Goal: Check status: Check status

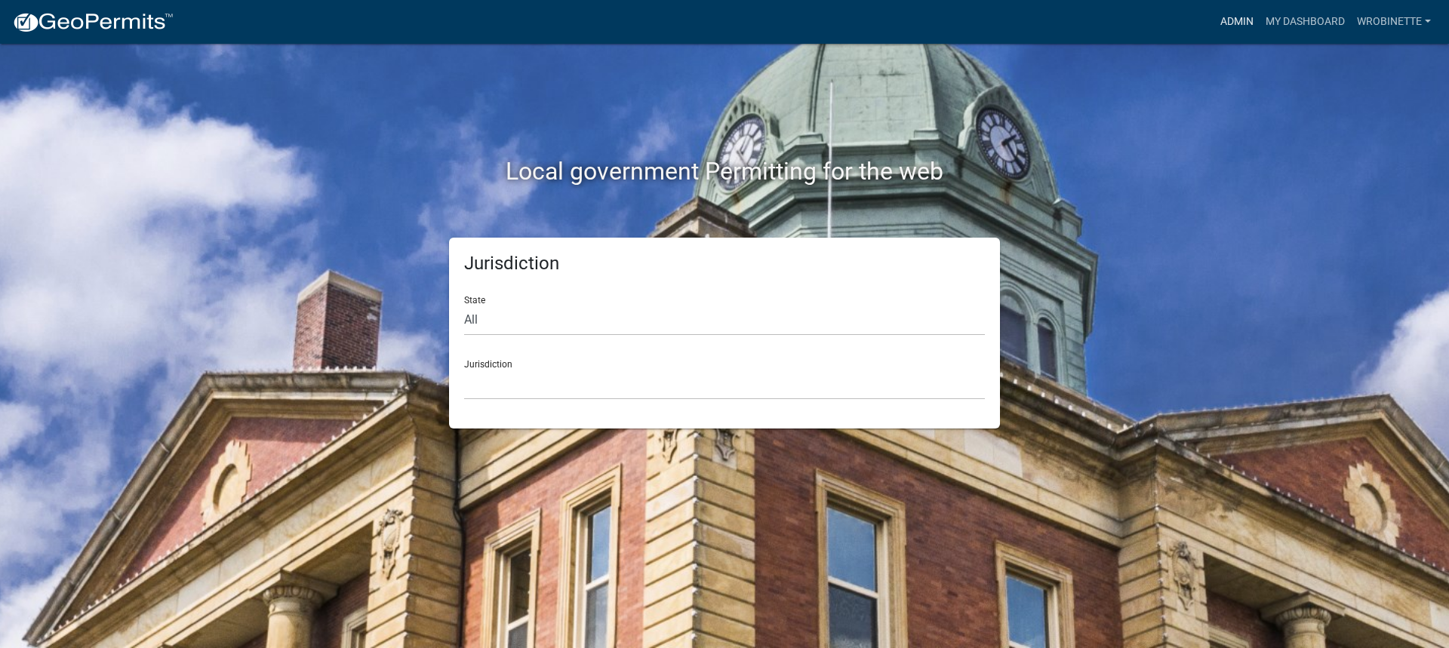
click at [1237, 22] on link "Admin" at bounding box center [1236, 22] width 45 height 29
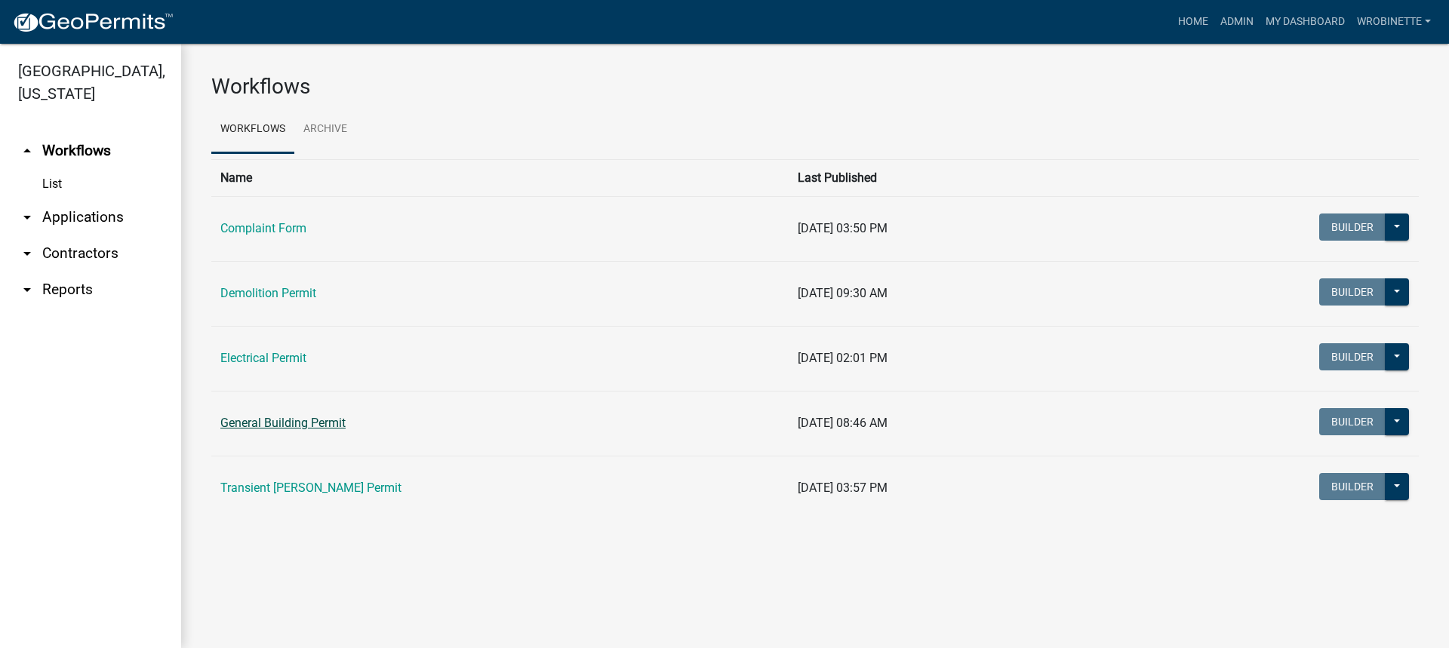
click at [310, 423] on link "General Building Permit" at bounding box center [282, 423] width 125 height 14
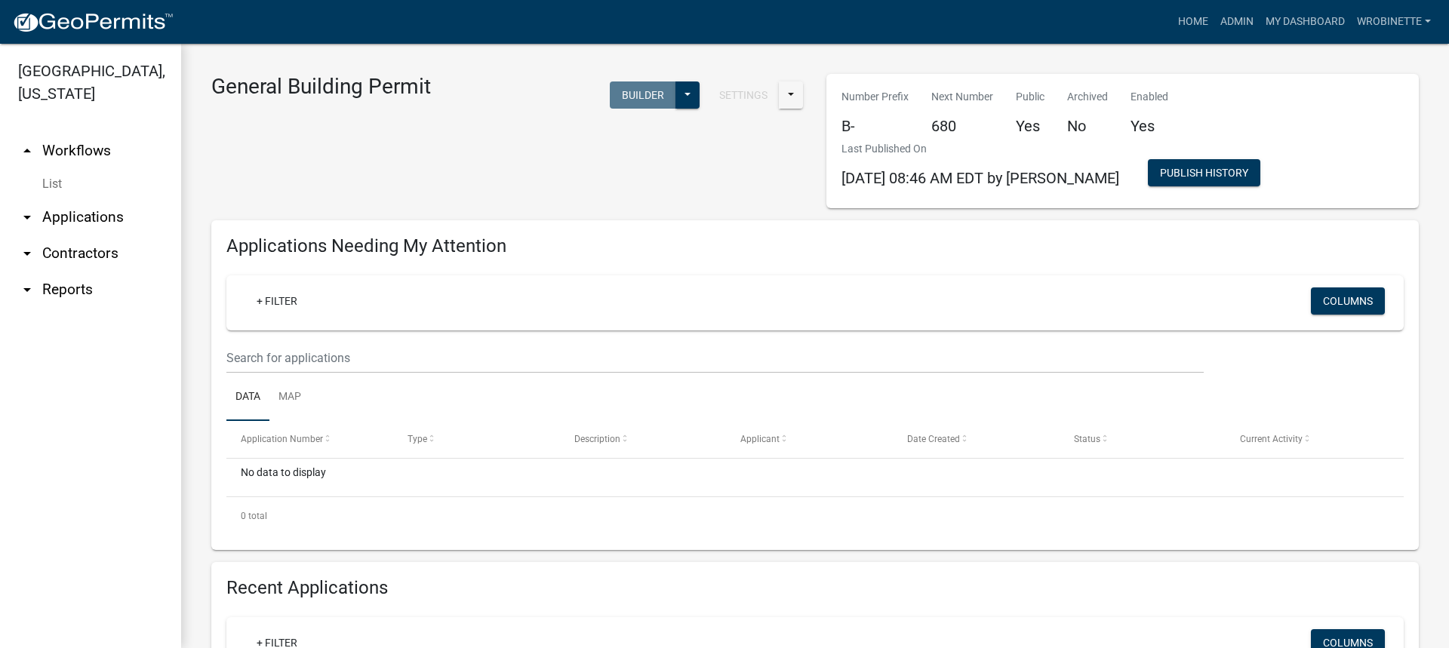
click at [72, 217] on link "arrow_drop_down Applications" at bounding box center [90, 217] width 181 height 36
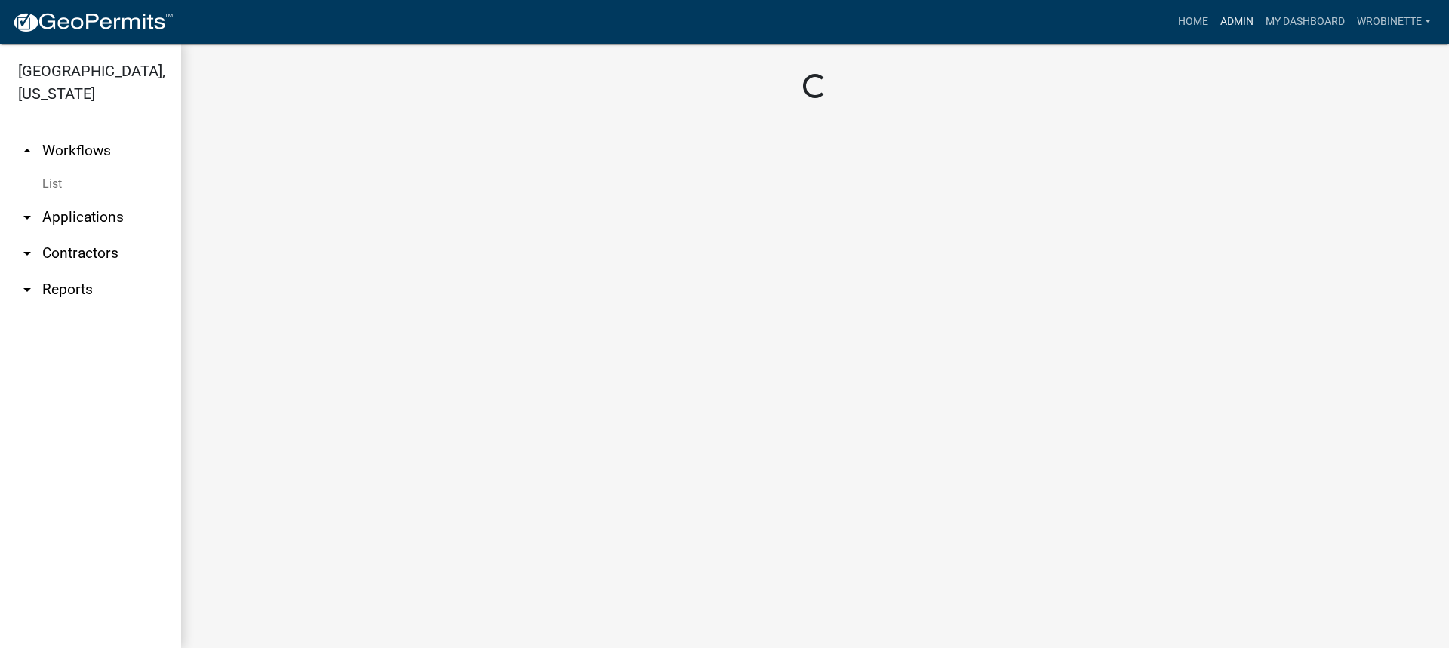
click at [1233, 20] on link "Admin" at bounding box center [1236, 22] width 45 height 29
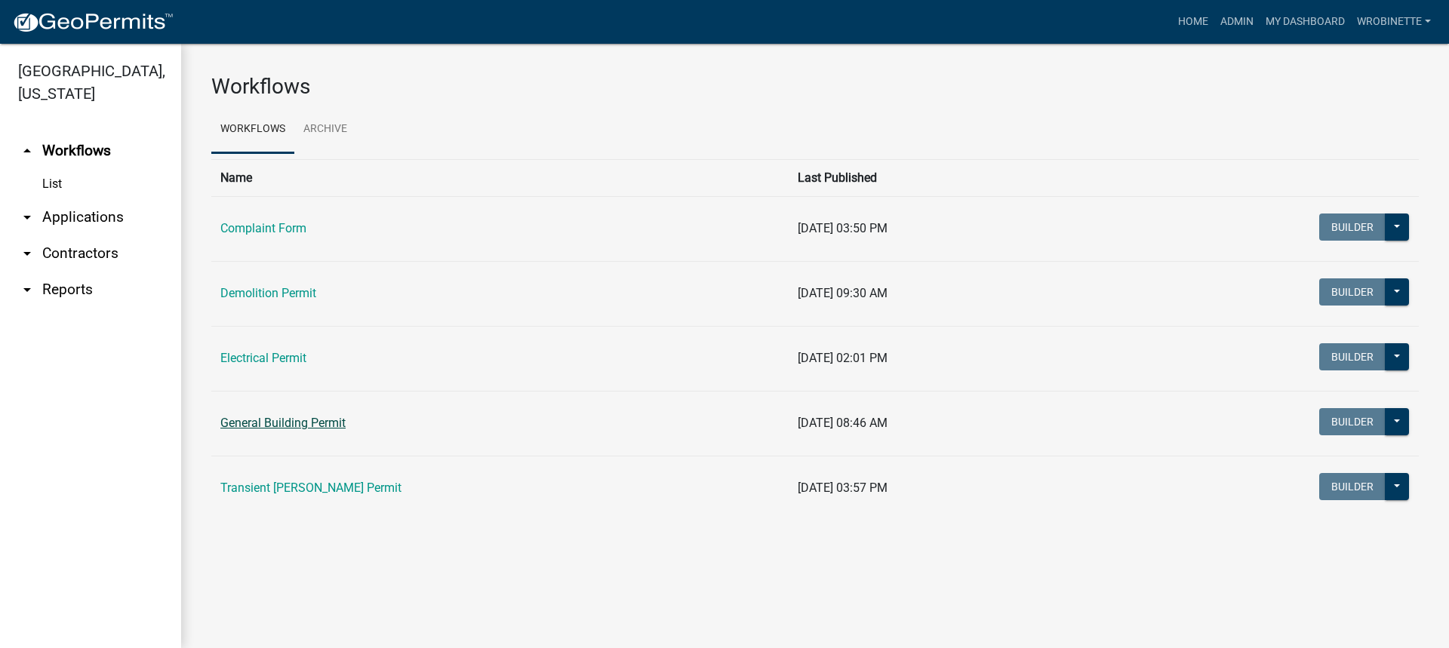
click at [279, 422] on link "General Building Permit" at bounding box center [282, 423] width 125 height 14
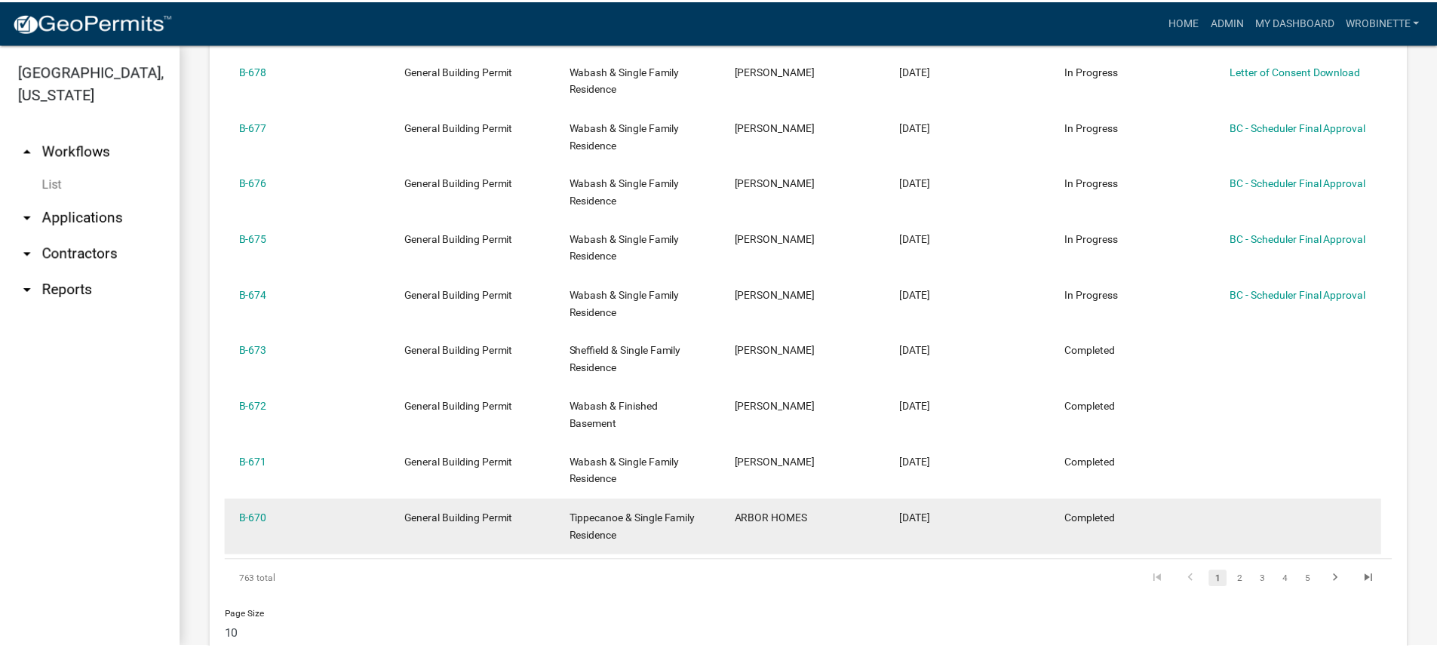
scroll to position [830, 0]
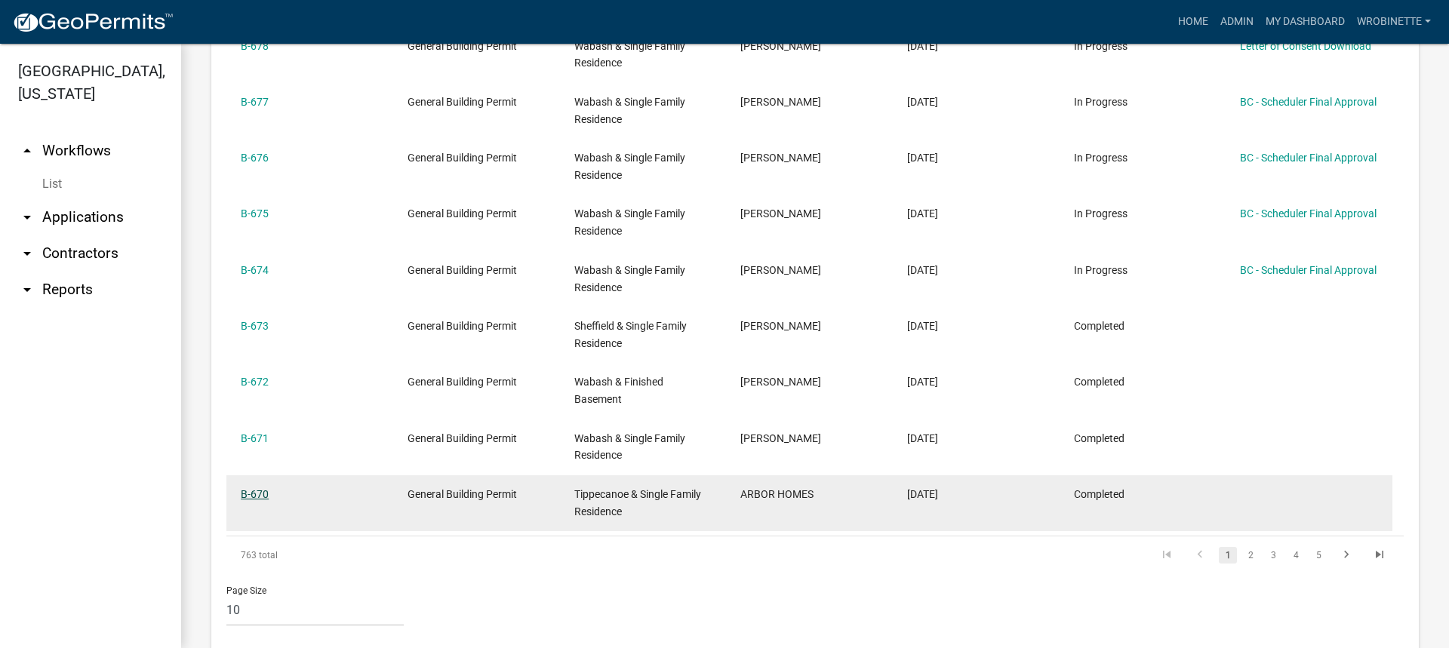
click at [260, 494] on link "B-670" at bounding box center [255, 494] width 28 height 12
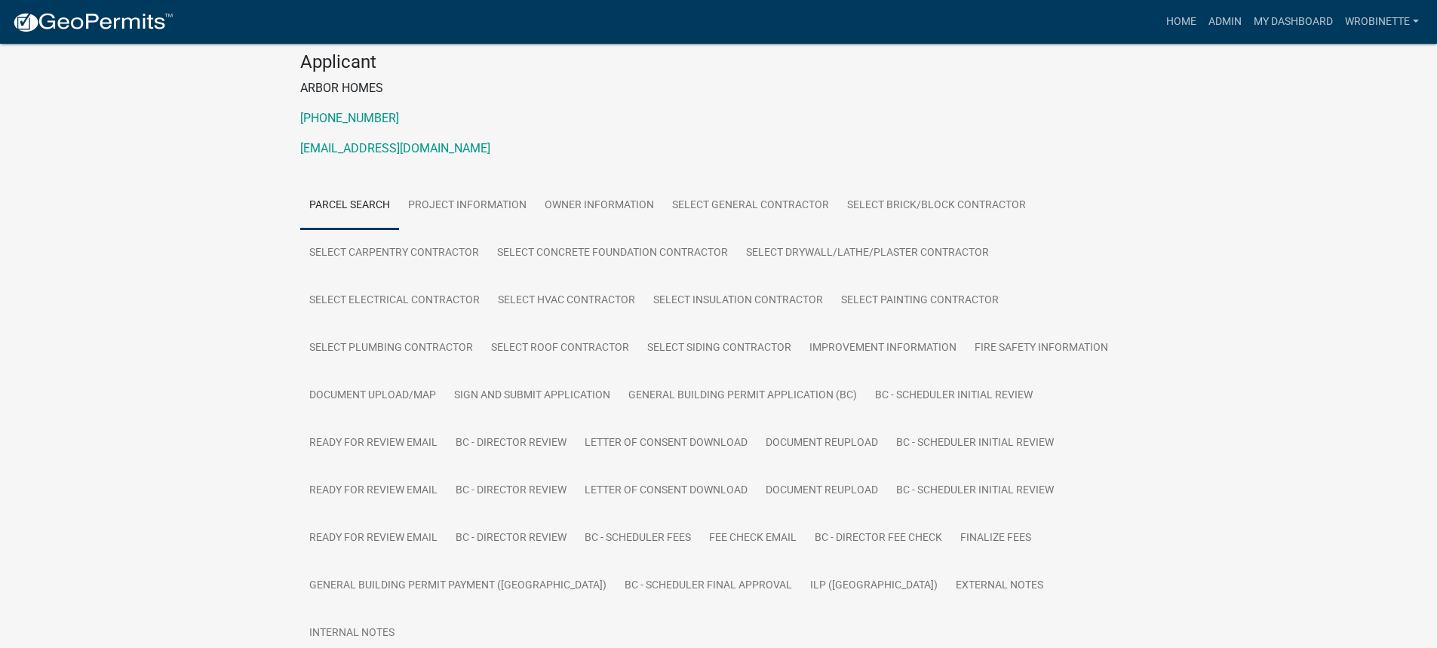
scroll to position [151, 0]
click at [491, 533] on link "BC - Director Review" at bounding box center [511, 536] width 129 height 48
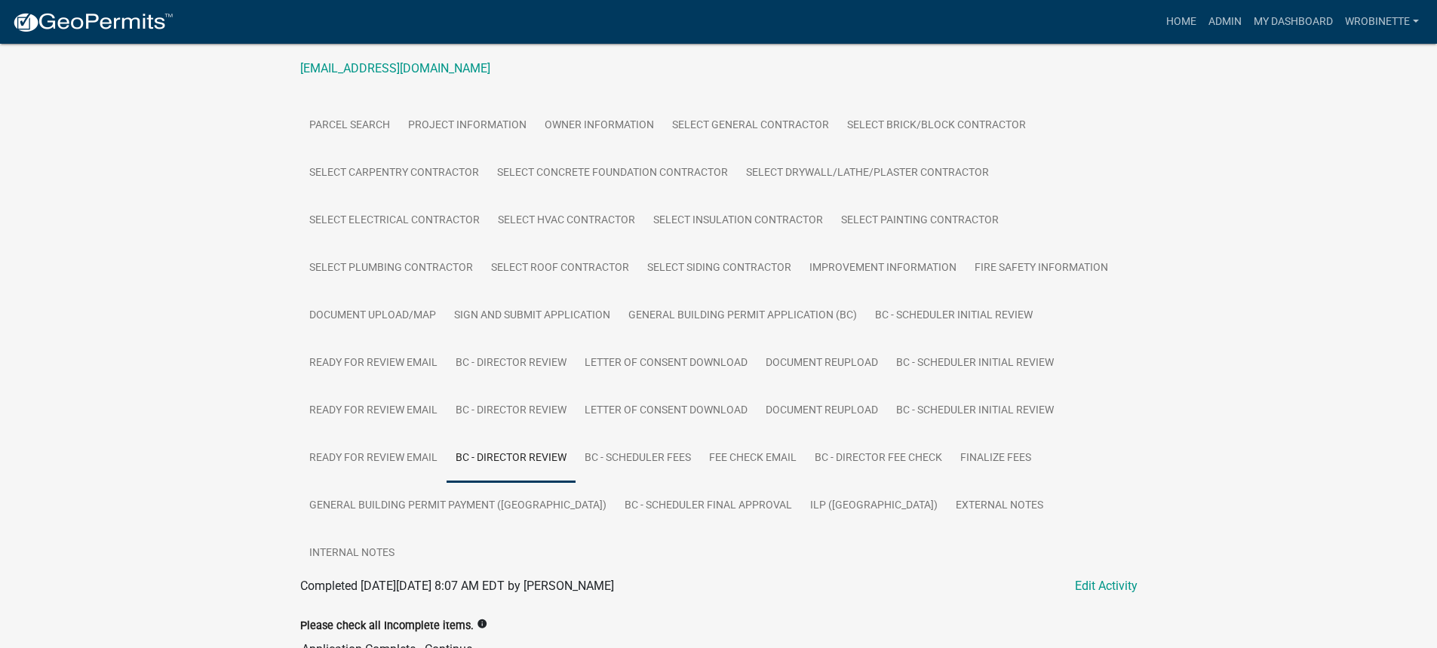
scroll to position [226, 0]
click at [824, 409] on link "Document Reupload" at bounding box center [822, 413] width 131 height 48
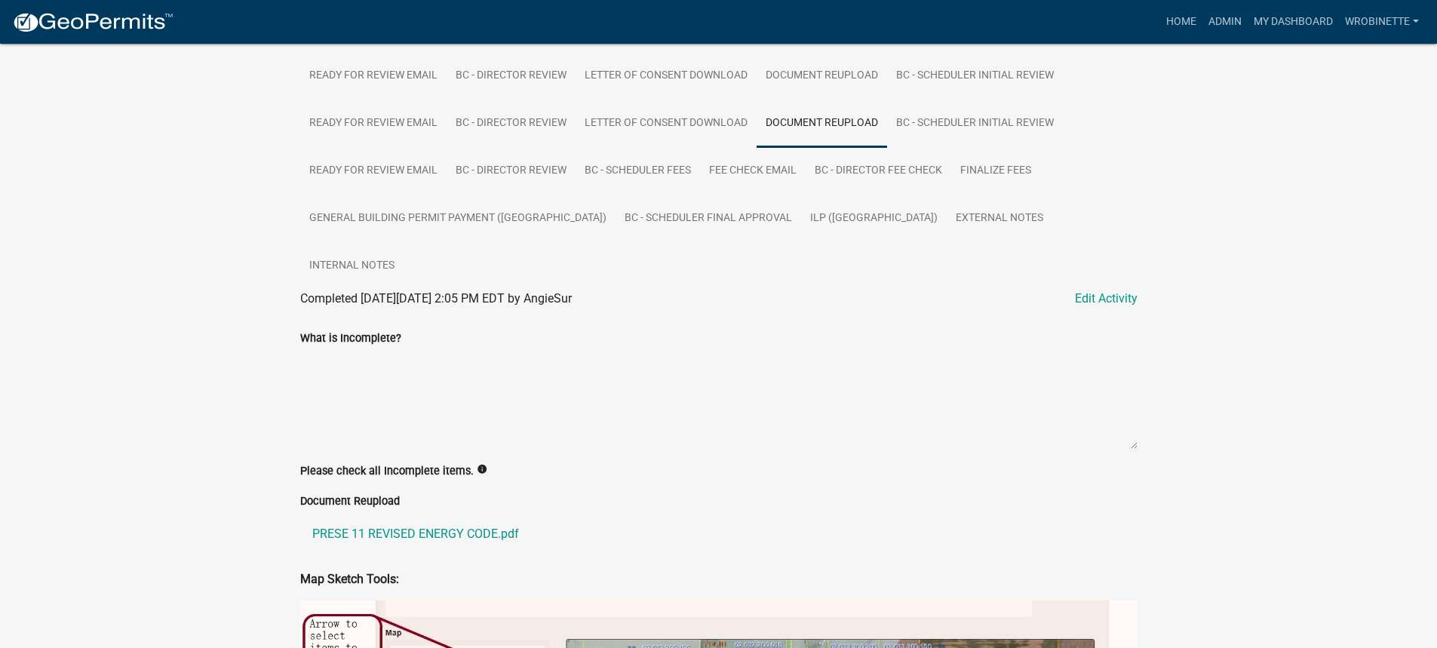
scroll to position [595, 0]
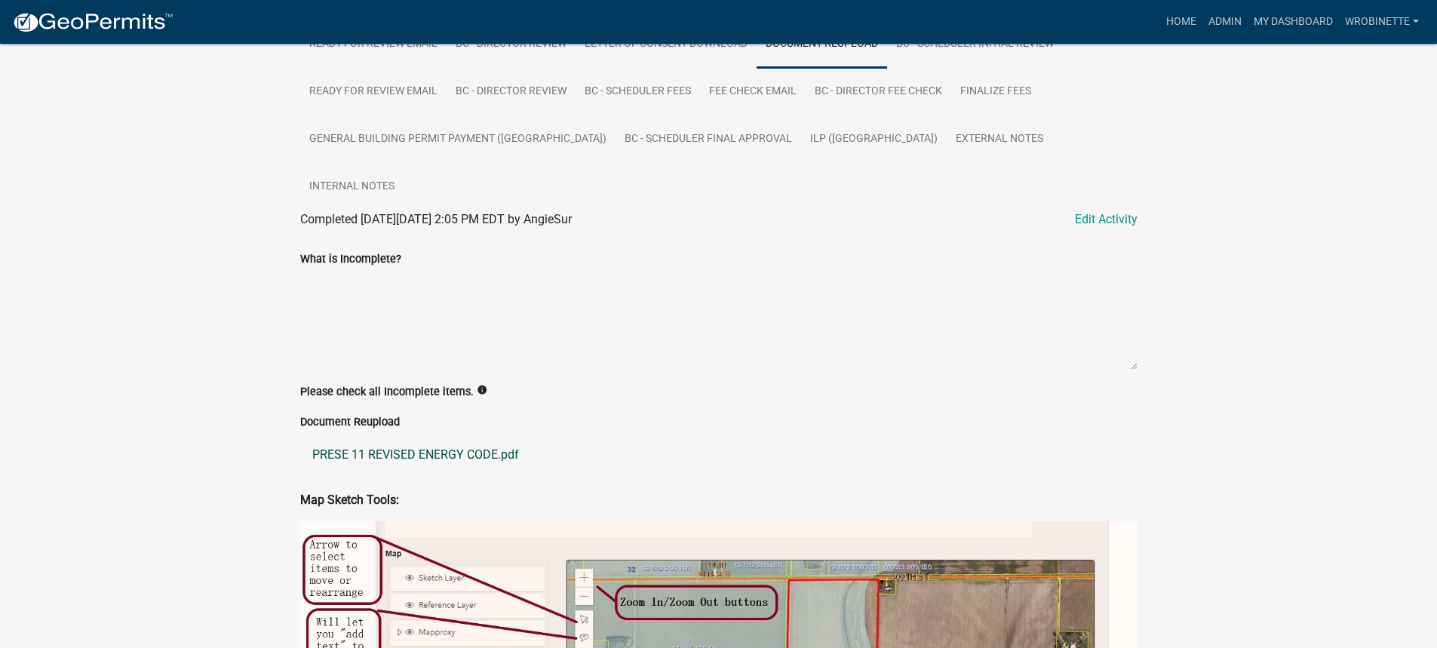
click at [481, 437] on link "PRESE 11 REVISED ENERGY CODE.pdf" at bounding box center [718, 455] width 837 height 36
